Goal: Task Accomplishment & Management: Complete application form

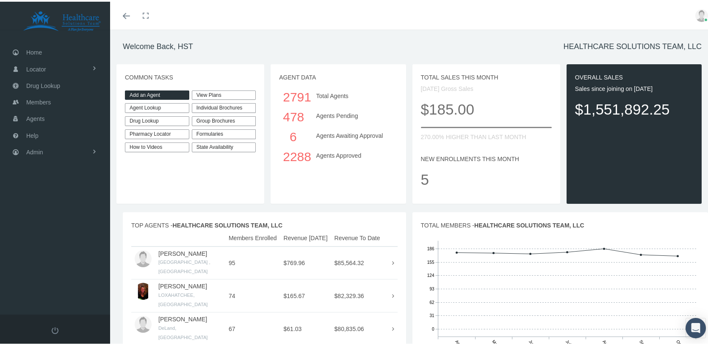
click at [130, 91] on link "Add an Agent" at bounding box center [157, 94] width 64 height 10
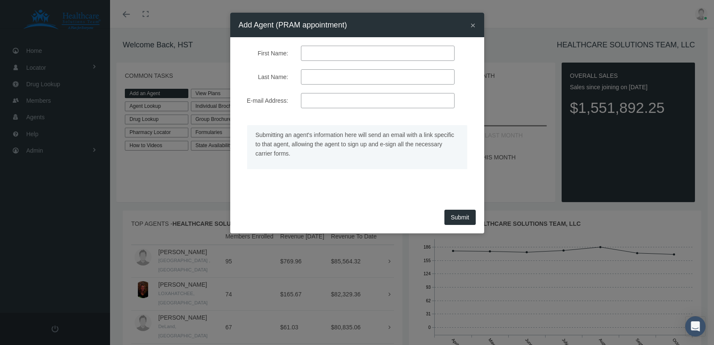
click at [334, 54] on input "First Name:" at bounding box center [378, 53] width 154 height 15
paste input "[PERSON_NAME]"
click at [341, 56] on input "[PERSON_NAME]" at bounding box center [378, 53] width 154 height 15
type input "[PERSON_NAME]"
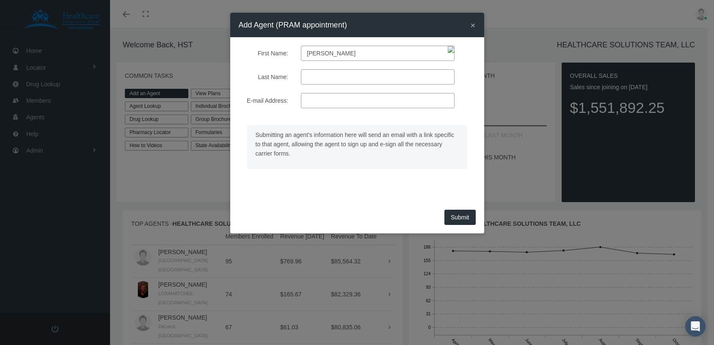
click at [329, 72] on input "Last Name:" at bounding box center [378, 76] width 154 height 15
paste input "[PERSON_NAME]"
type input "[PERSON_NAME]"
click at [336, 105] on input "E-mail Address:" at bounding box center [378, 100] width 154 height 15
paste input "[EMAIL_ADDRESS][DOMAIN_NAME]"
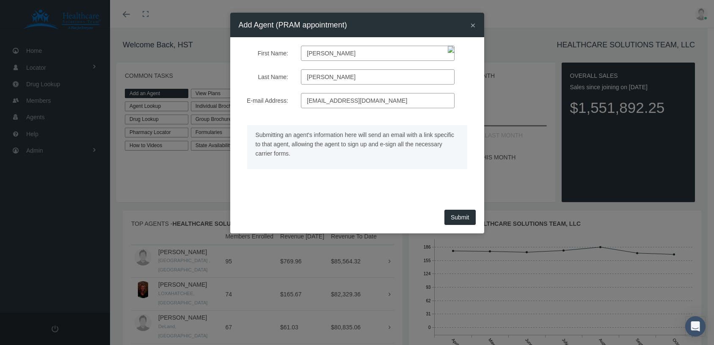
type input "[EMAIL_ADDRESS][DOMAIN_NAME]"
click at [292, 187] on div "Submitting an agent's information here will send an email with a link specific …" at bounding box center [357, 154] width 250 height 74
click at [458, 216] on button "Submit" at bounding box center [459, 217] width 31 height 15
